Goal: Information Seeking & Learning: Learn about a topic

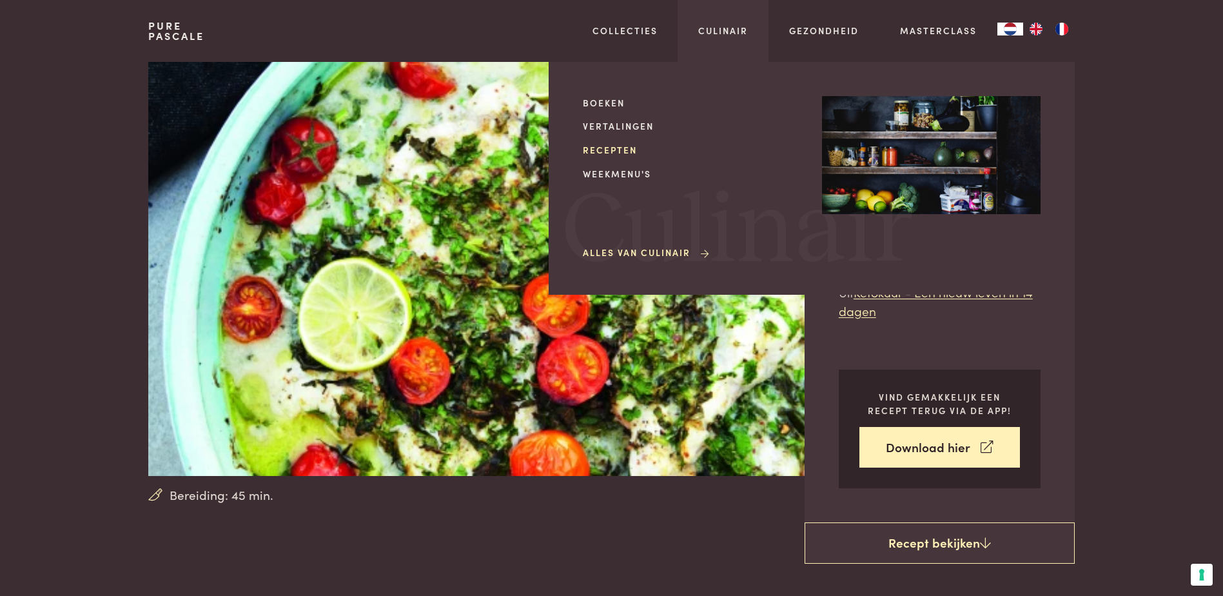
click at [633, 148] on link "Recepten" at bounding box center [692, 150] width 219 height 14
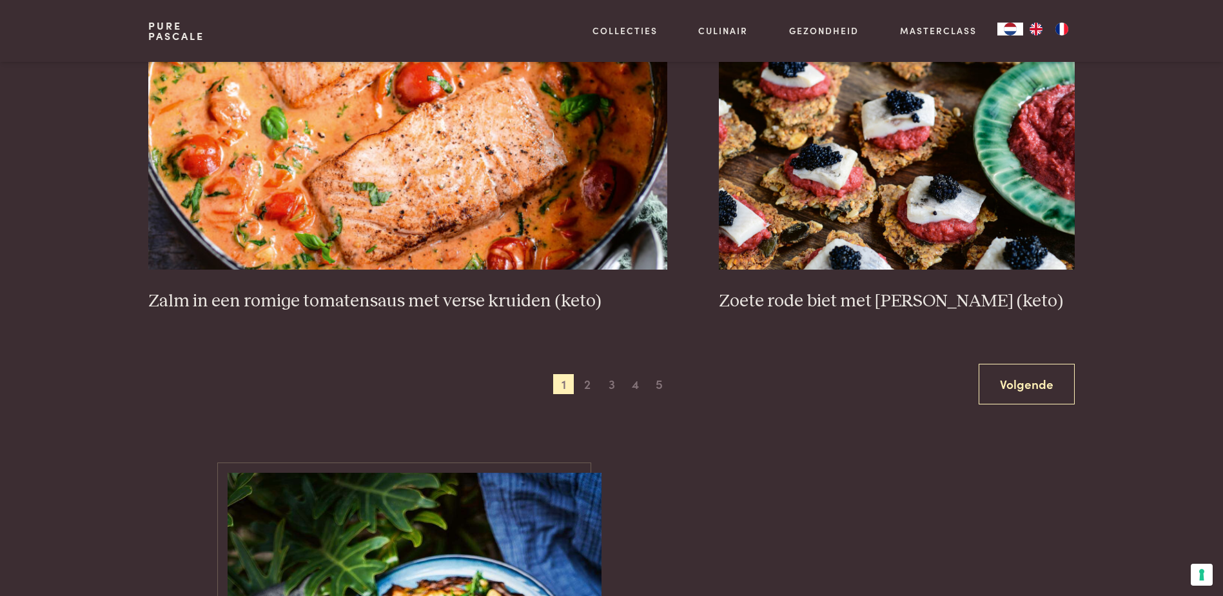
scroll to position [2373, 0]
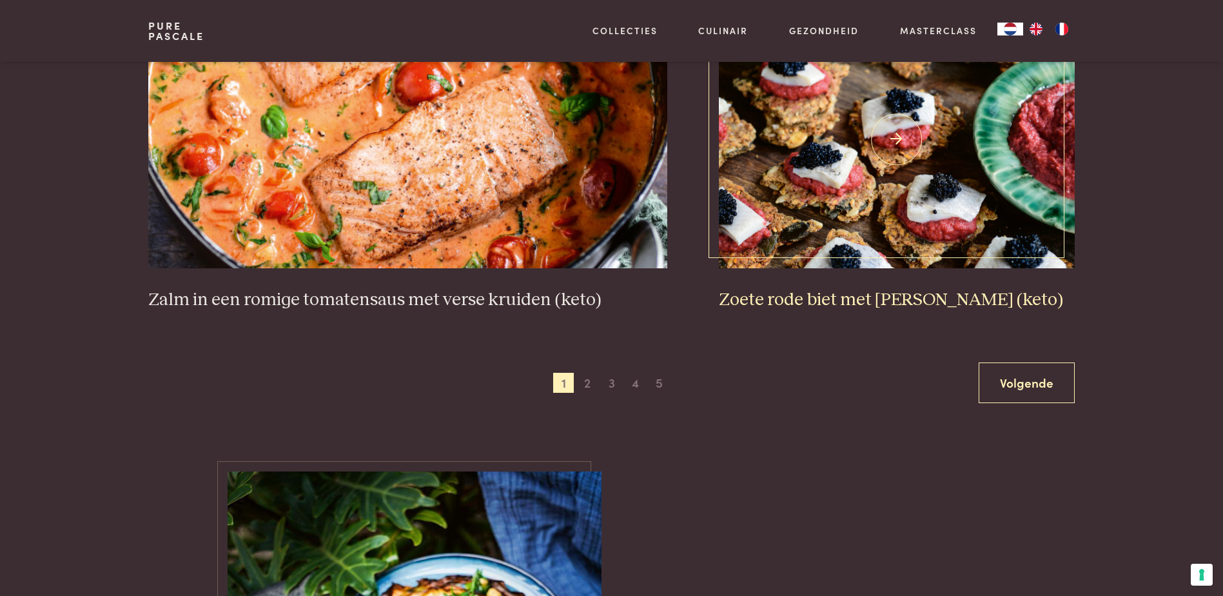
click at [818, 293] on h3 "Zoete rode biet met zure haring (keto)" at bounding box center [897, 300] width 356 height 23
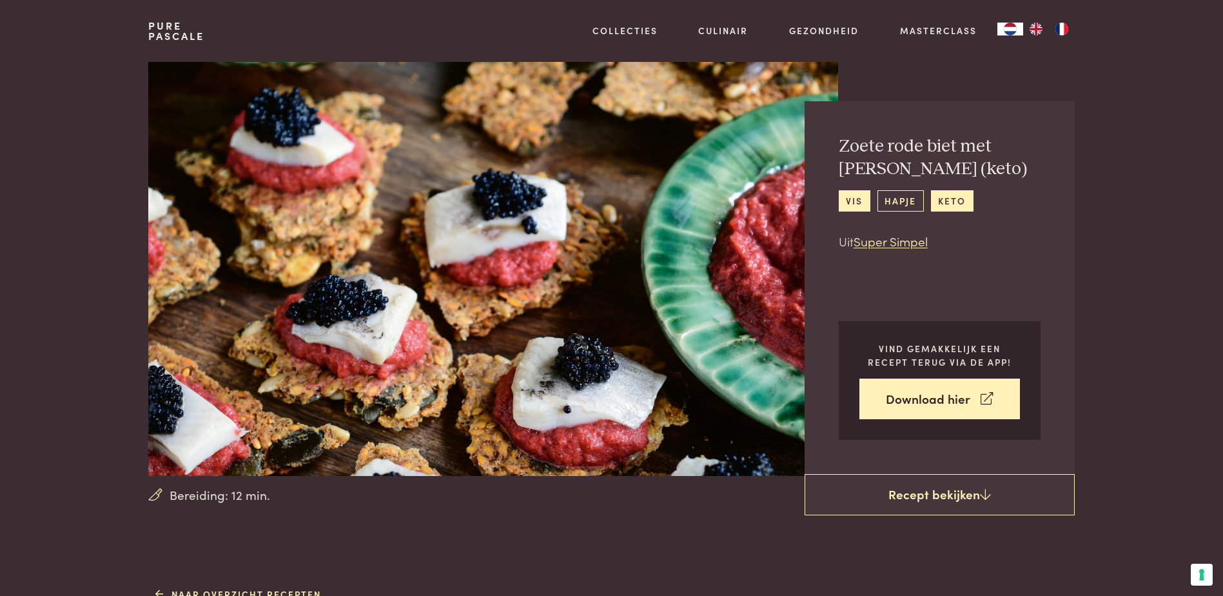
click at [895, 199] on link "hapje" at bounding box center [901, 200] width 46 height 21
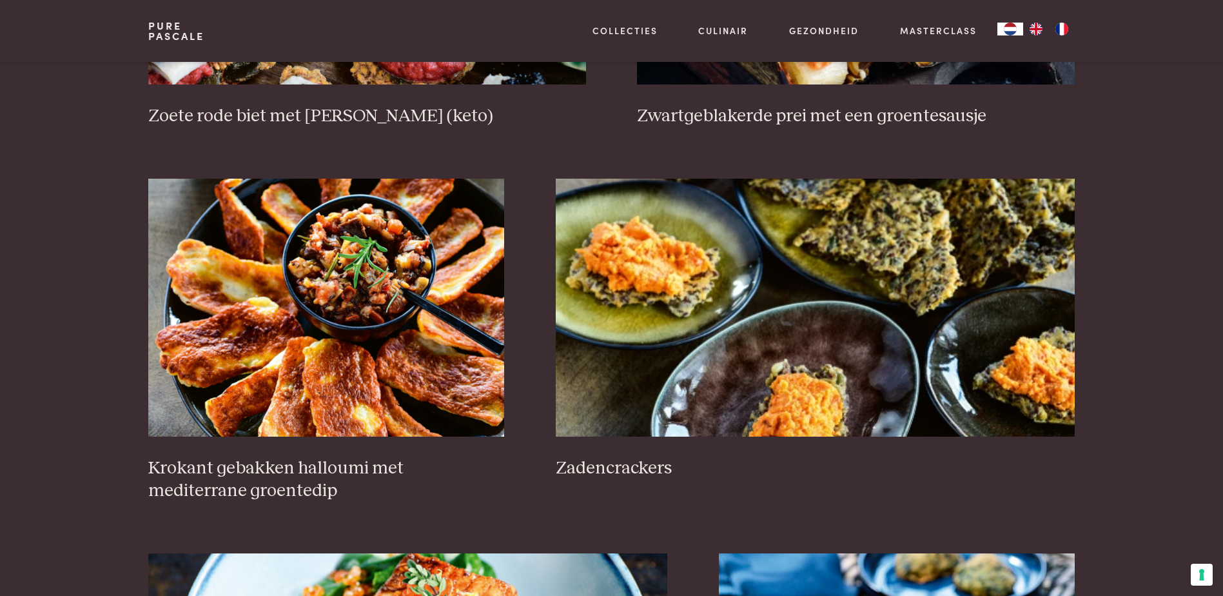
scroll to position [825, 0]
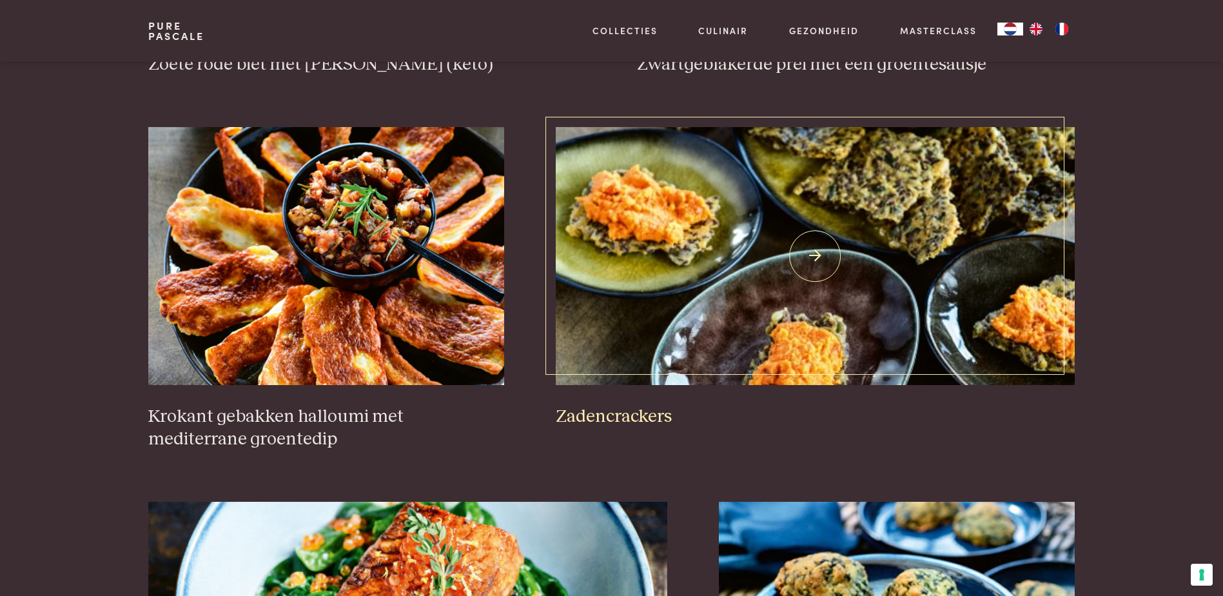
click at [710, 279] on img at bounding box center [815, 256] width 519 height 258
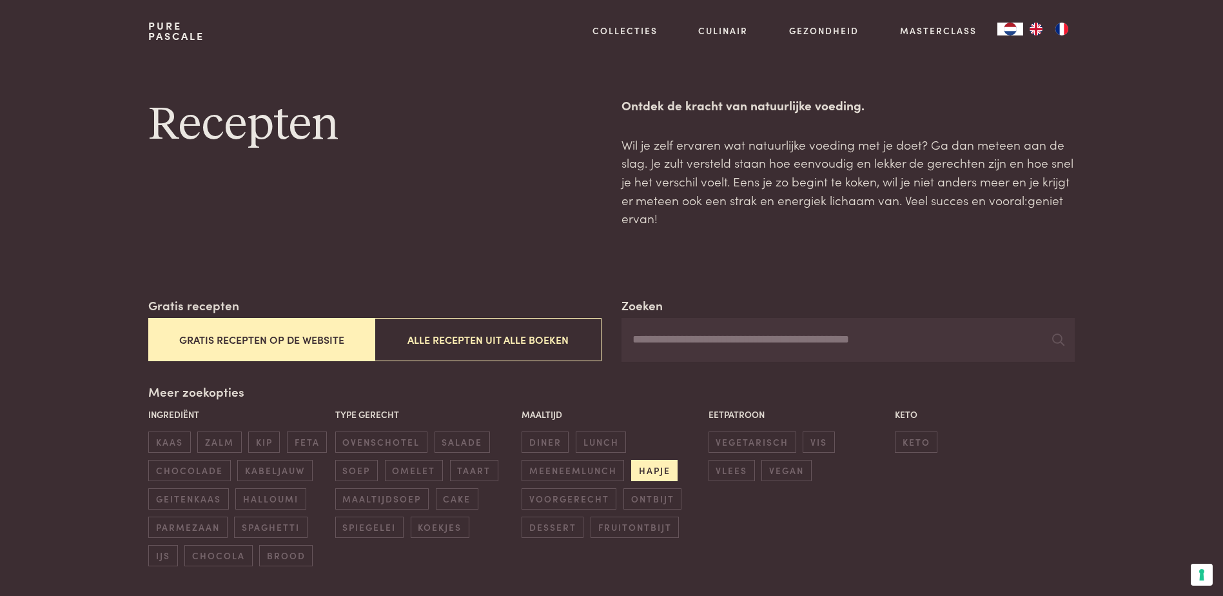
click at [654, 467] on span "hapje" at bounding box center [654, 470] width 46 height 21
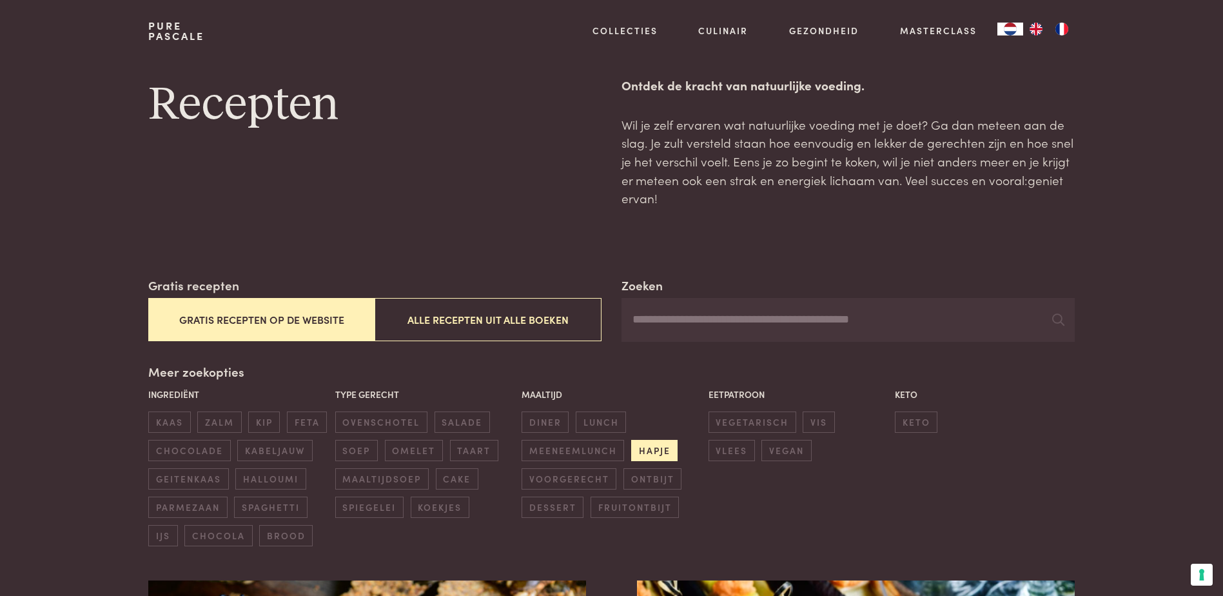
click at [654, 467] on div "Maaltijd diner lunch meeneemlunch hapje voorgerecht ontbijt dessert fruitontbijt" at bounding box center [611, 452] width 186 height 137
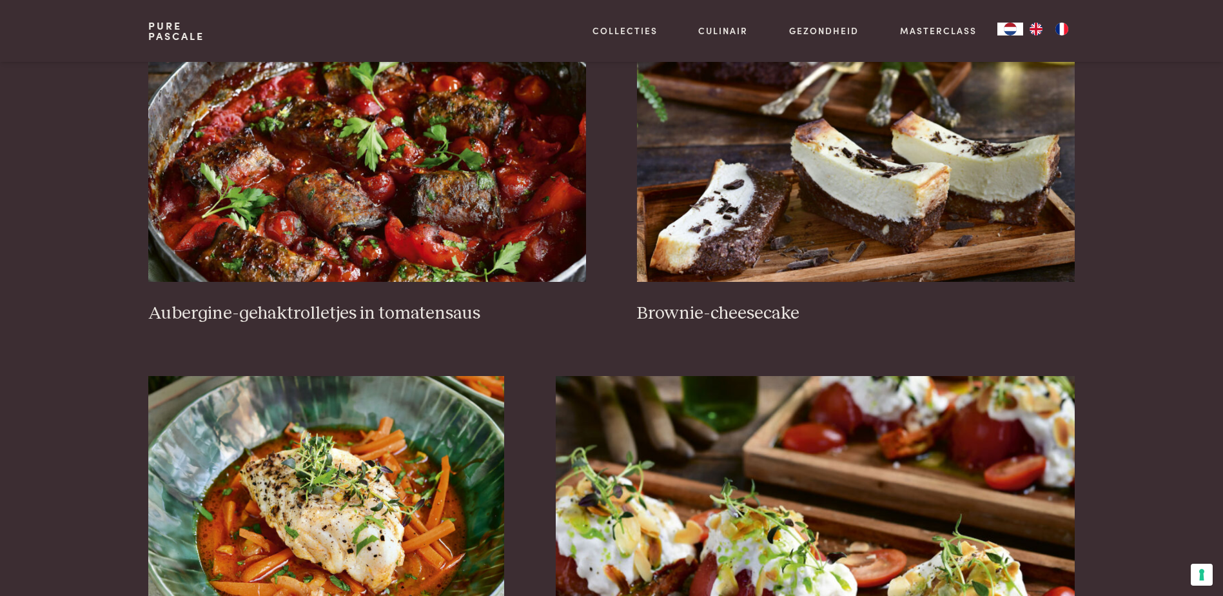
scroll to position [580, 0]
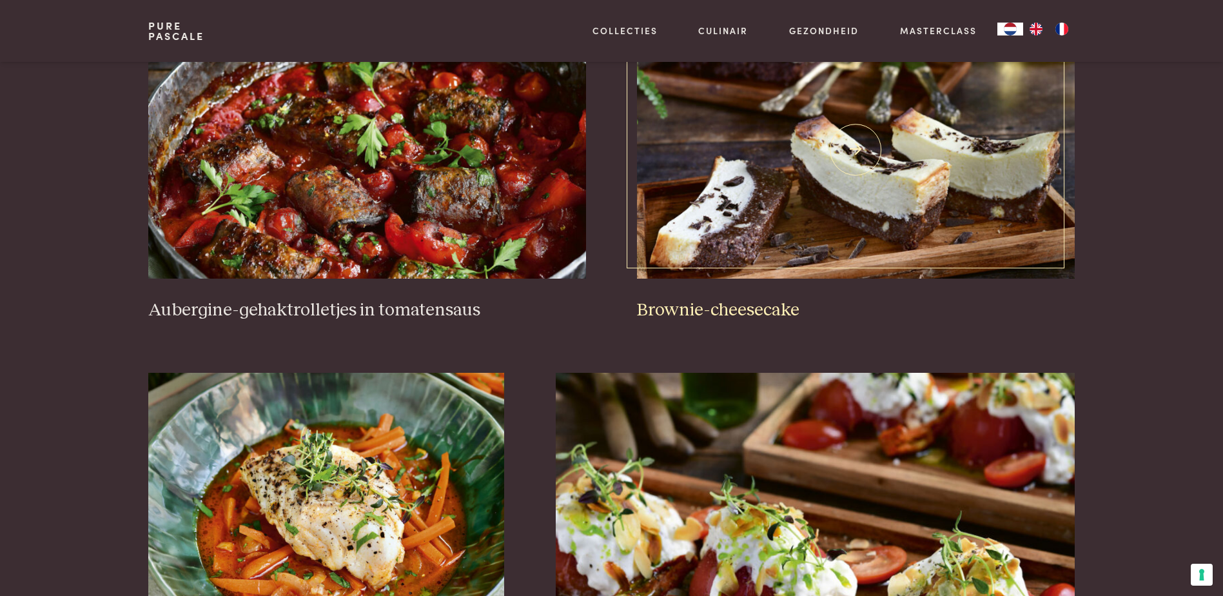
click at [756, 260] on img at bounding box center [855, 150] width 437 height 258
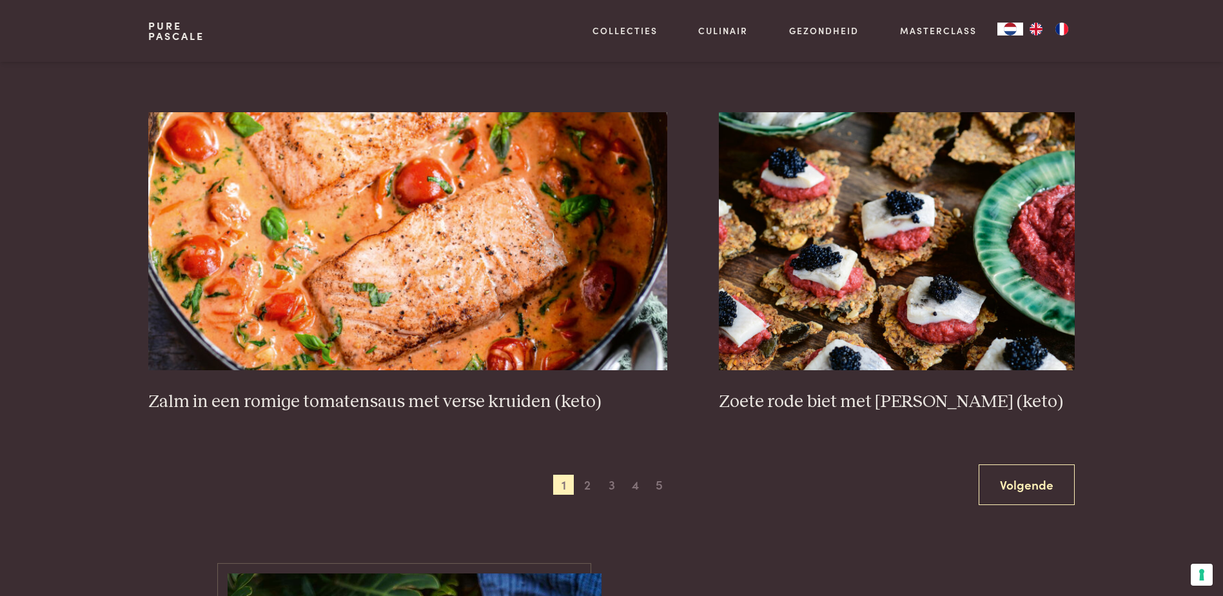
scroll to position [2333, 0]
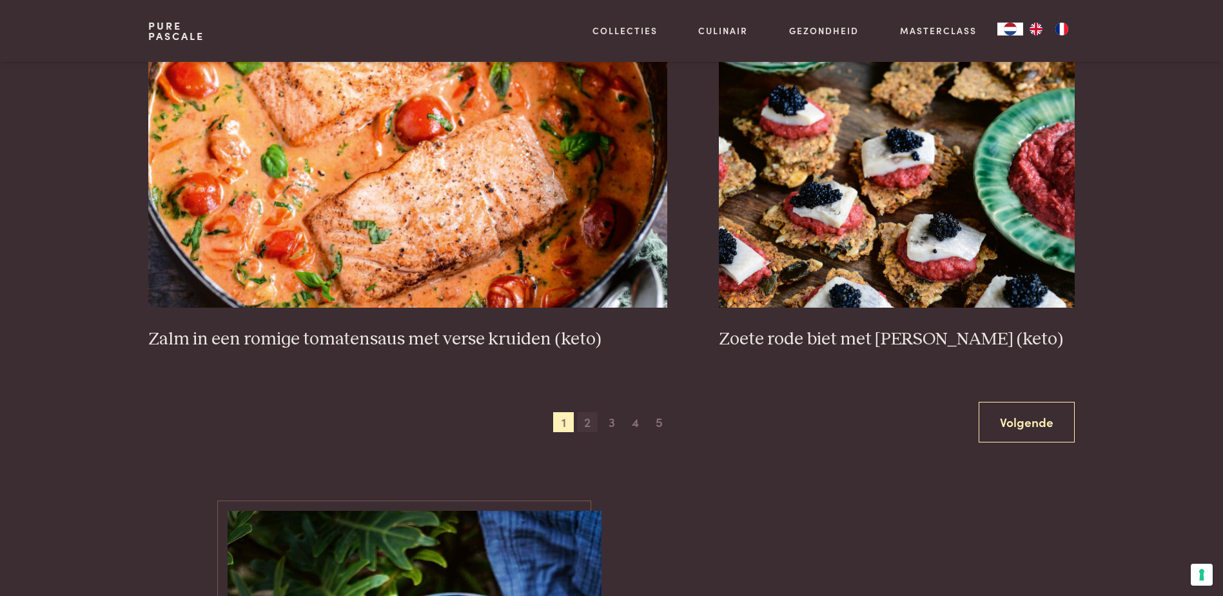
click at [585, 424] on span "2" at bounding box center [587, 422] width 21 height 21
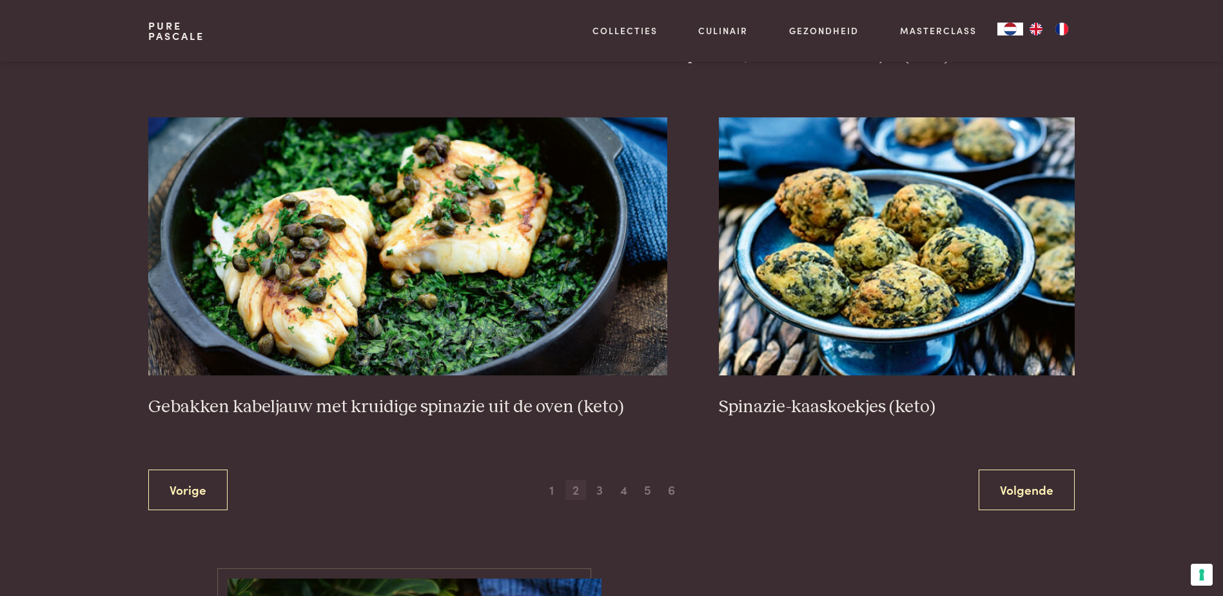
scroll to position [2308, 0]
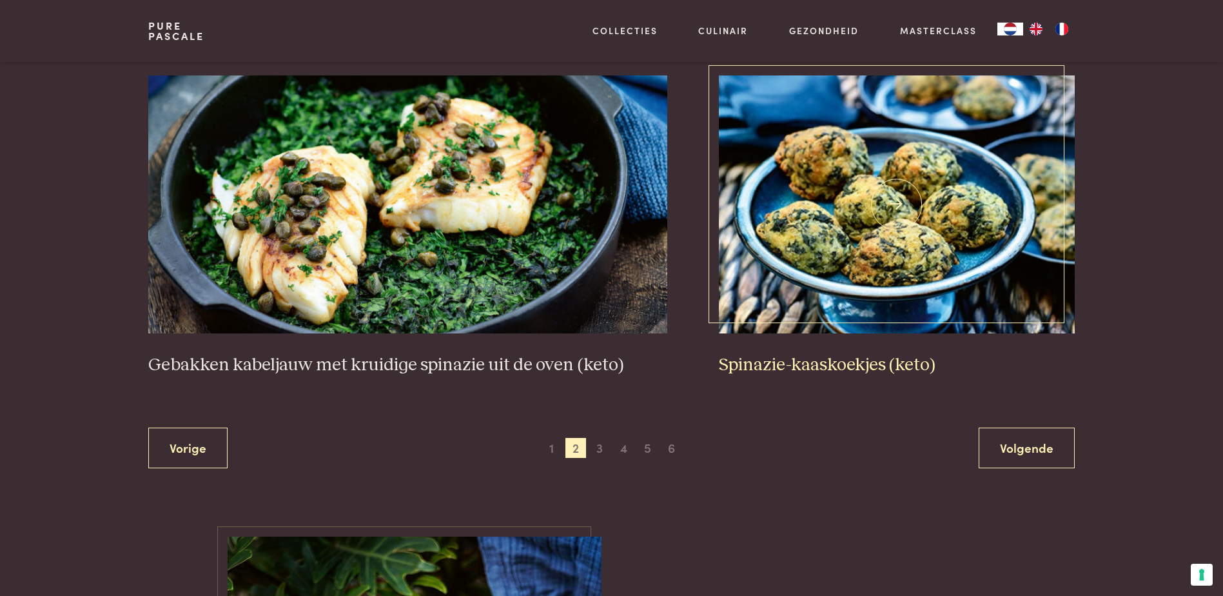
click at [840, 251] on img at bounding box center [897, 204] width 356 height 258
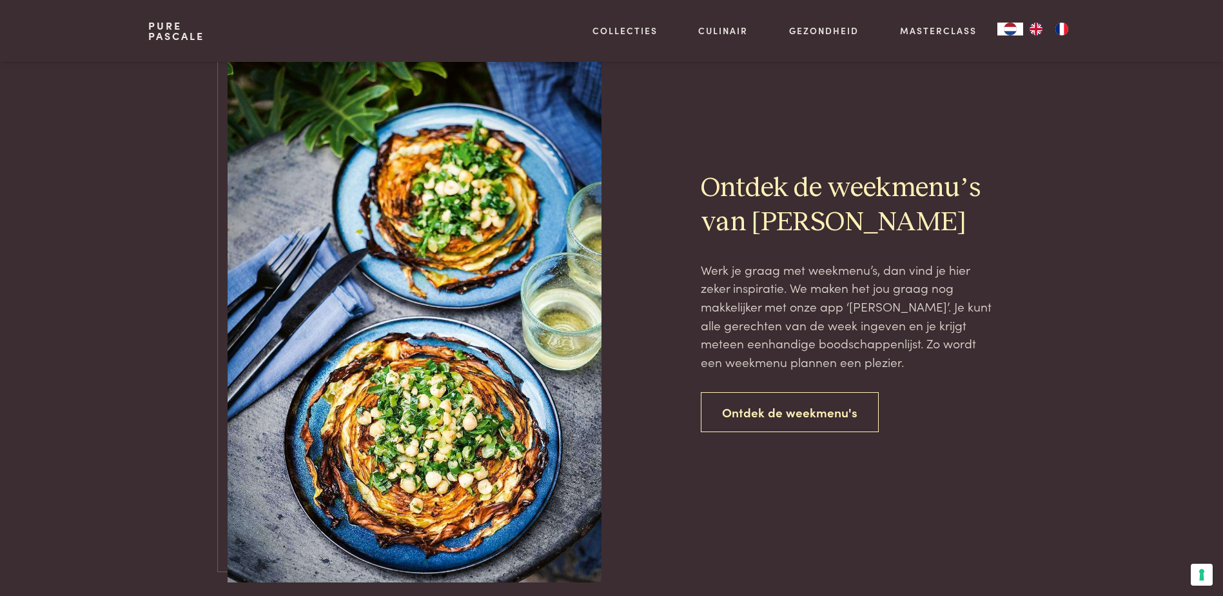
scroll to position [2824, 0]
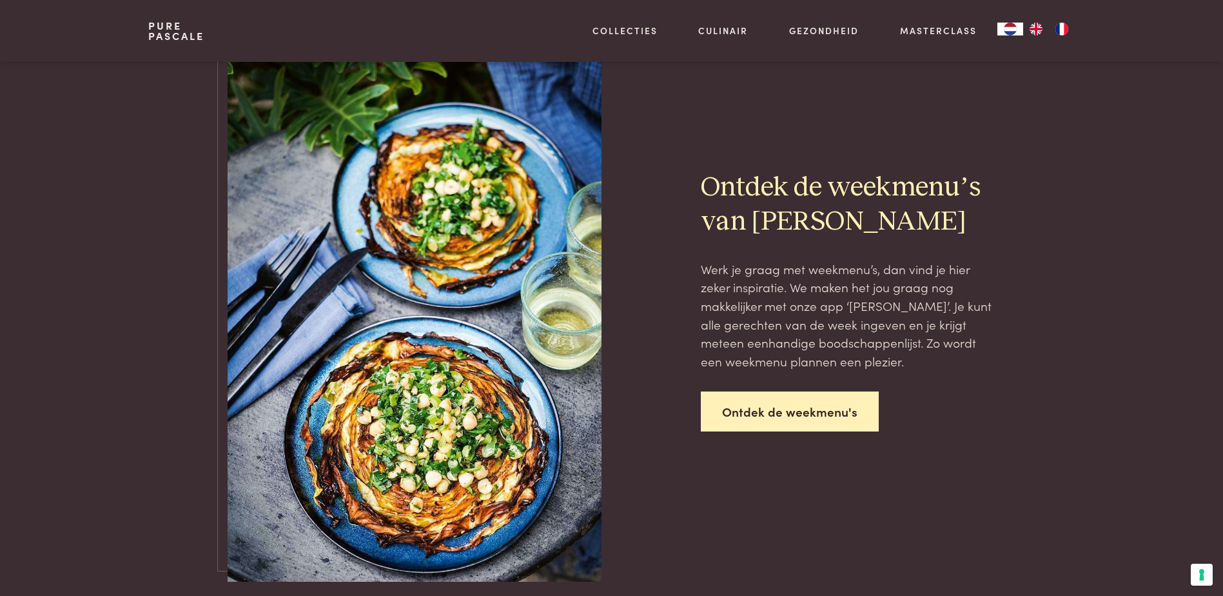
click at [846, 418] on link "Ontdek de weekmenu's" at bounding box center [790, 411] width 178 height 41
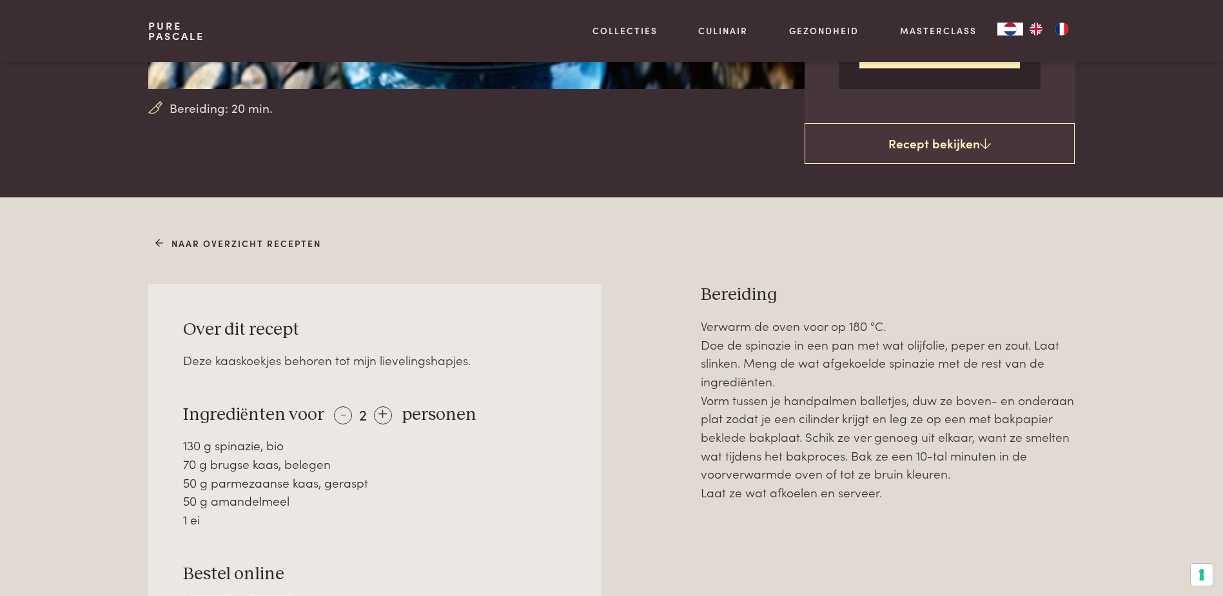
scroll to position [464, 0]
